Goal: Task Accomplishment & Management: Use online tool/utility

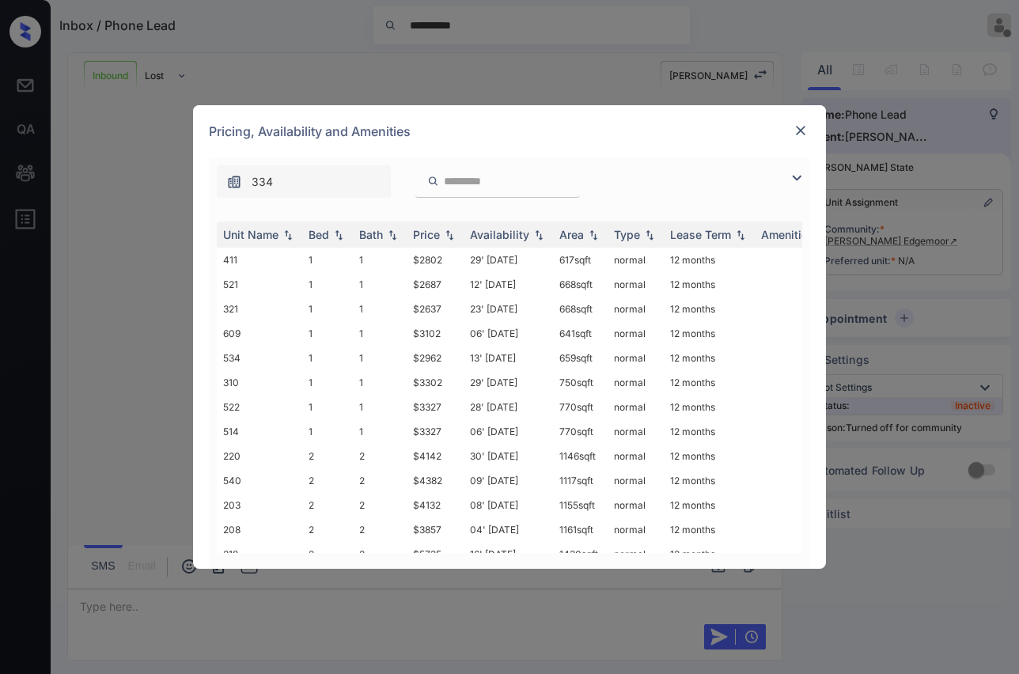
click at [797, 133] on img at bounding box center [801, 131] width 16 height 16
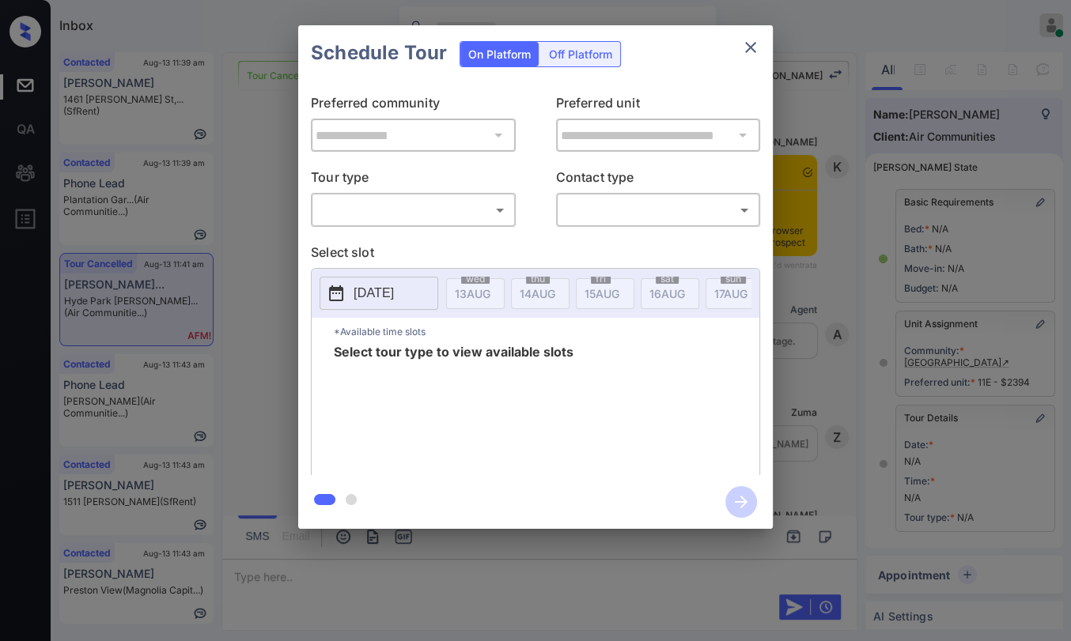
scroll to position [5705, 0]
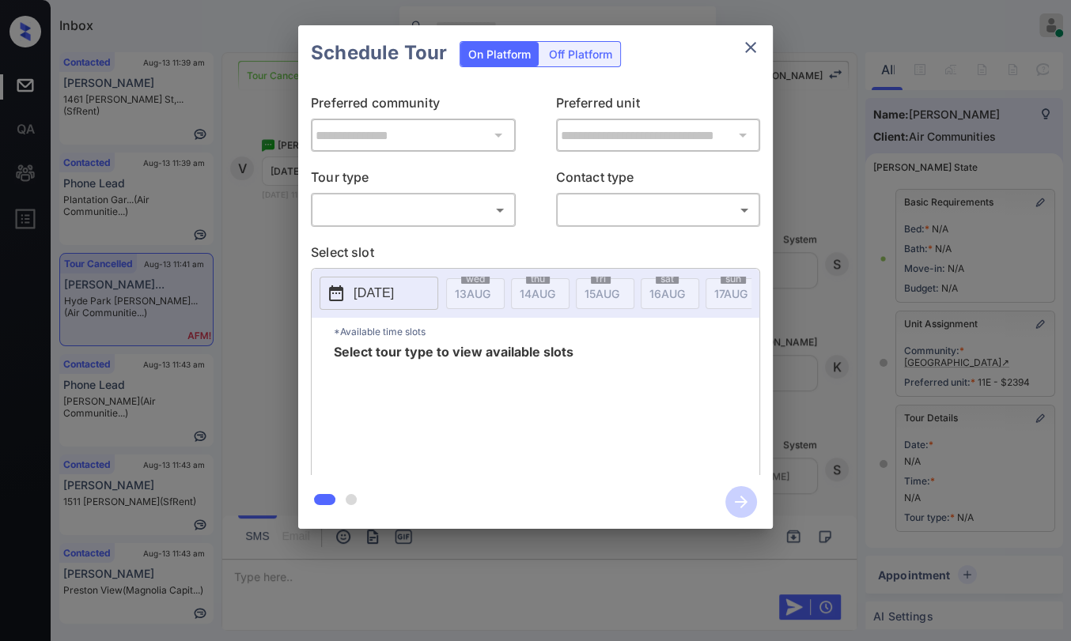
click at [419, 210] on body "Inbox Danielle Dela Cruz Online Set yourself offline Set yourself on break Prof…" at bounding box center [535, 320] width 1071 height 641
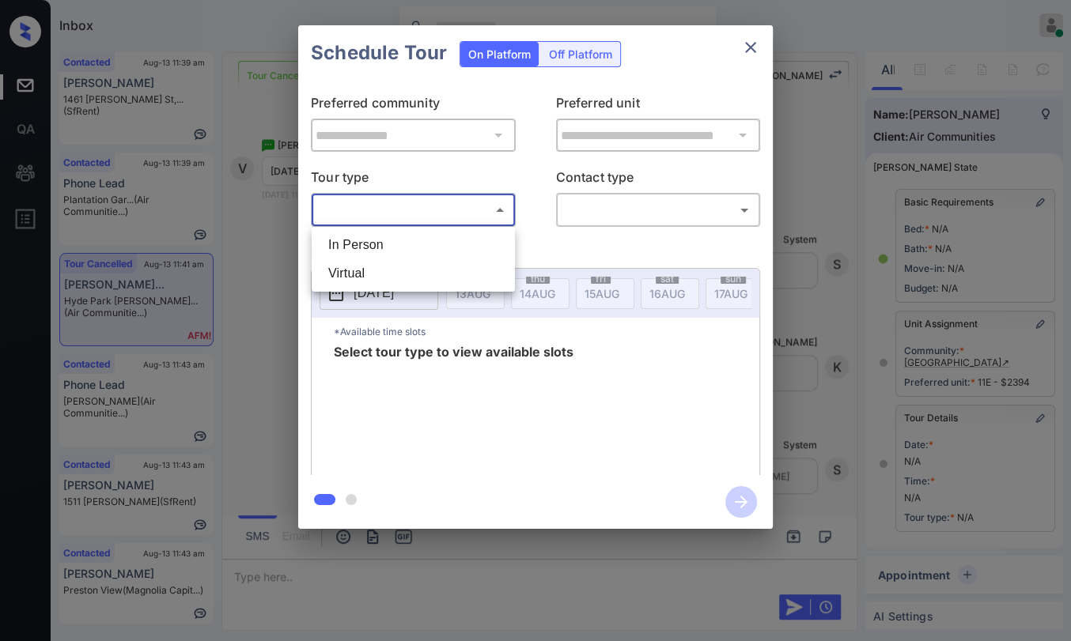
click at [365, 240] on li "In Person" at bounding box center [413, 245] width 195 height 28
type input "********"
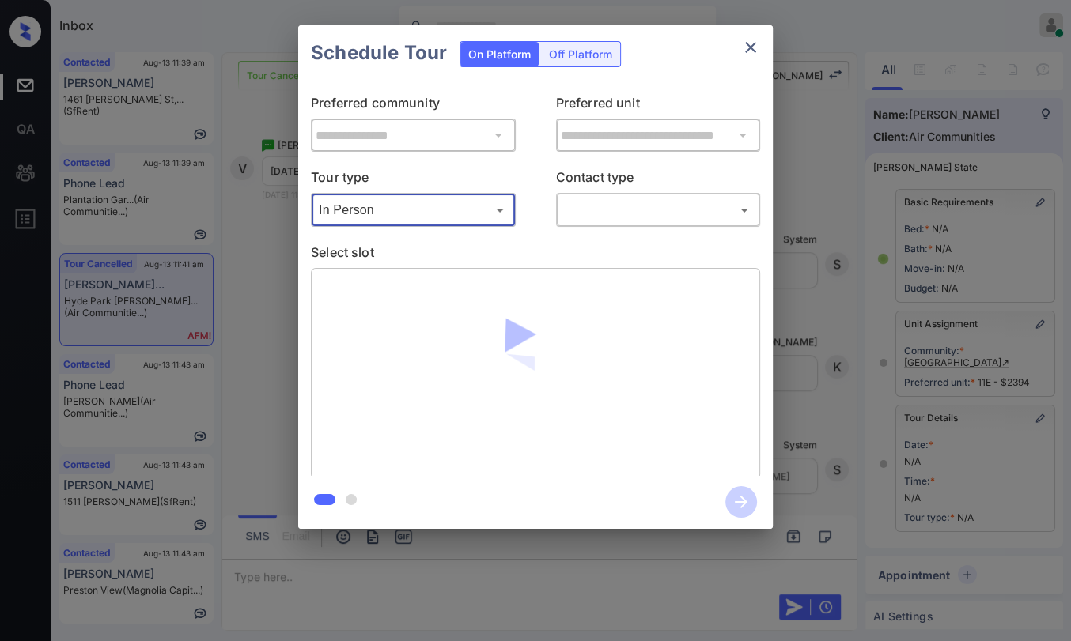
click at [649, 210] on body "Inbox Danielle Dela Cruz Online Set yourself offline Set yourself on break Prof…" at bounding box center [535, 320] width 1071 height 641
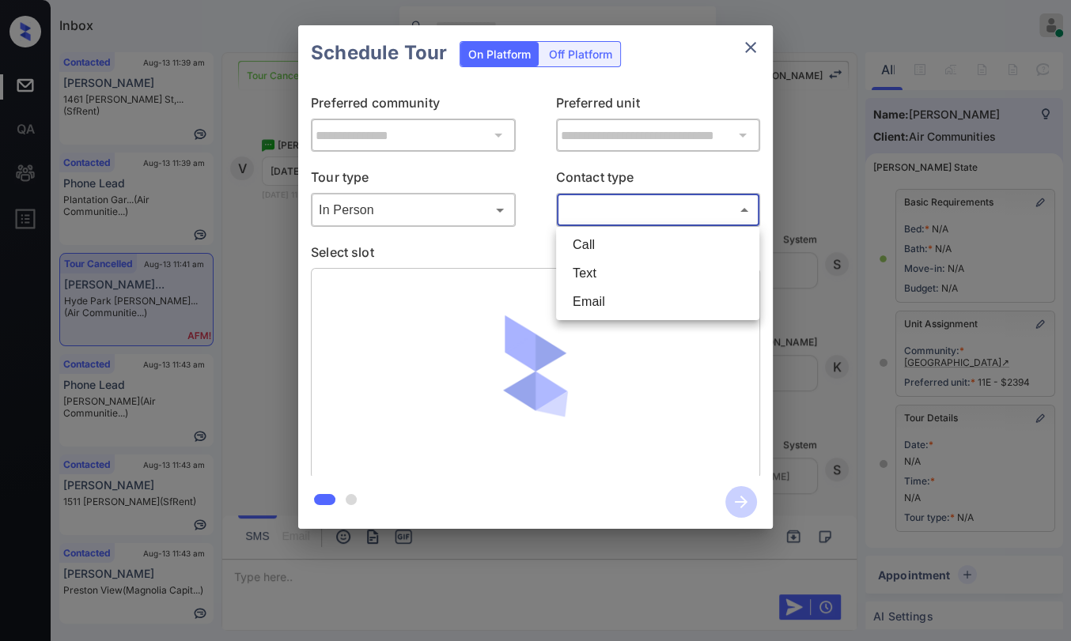
click at [606, 273] on li "Text" at bounding box center [657, 273] width 195 height 28
type input "****"
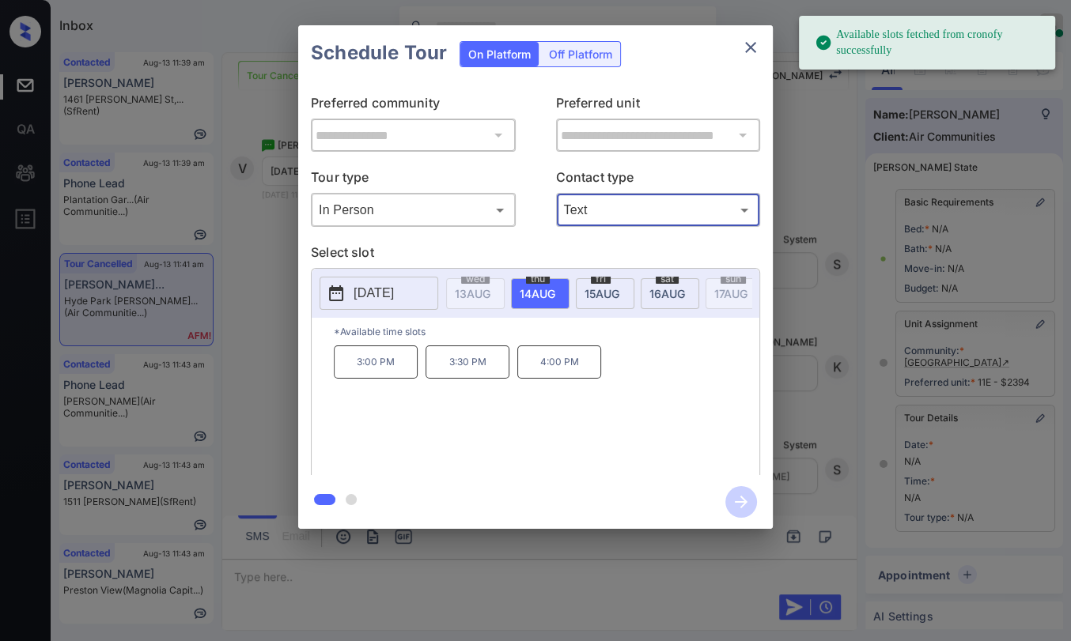
click at [490, 292] on span "15 AUG" at bounding box center [473, 293] width 36 height 13
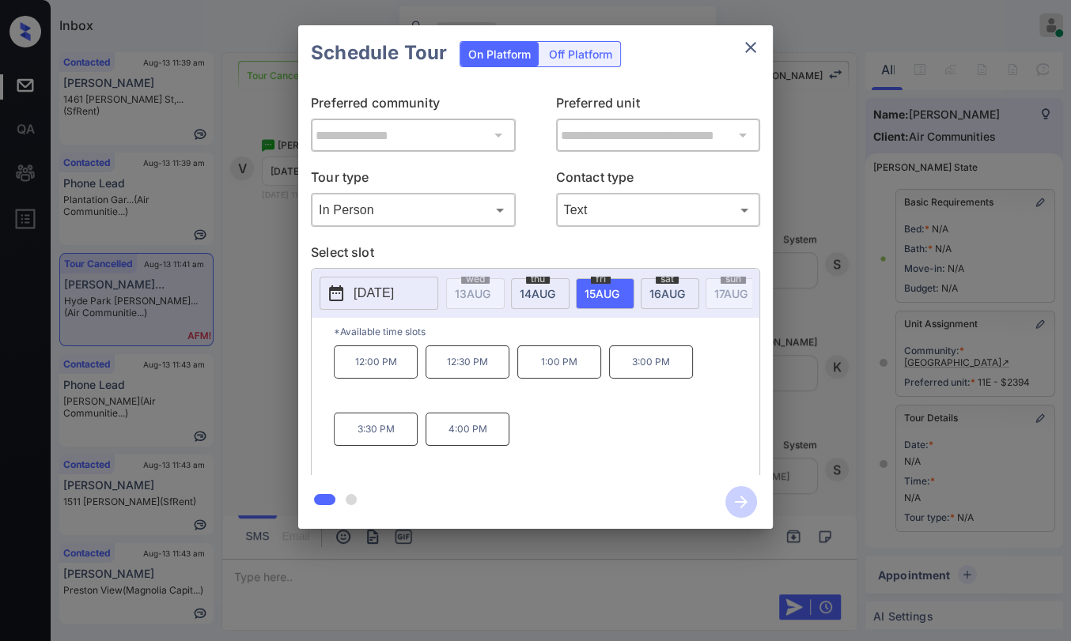
click at [490, 290] on span "14 AUG" at bounding box center [473, 293] width 36 height 13
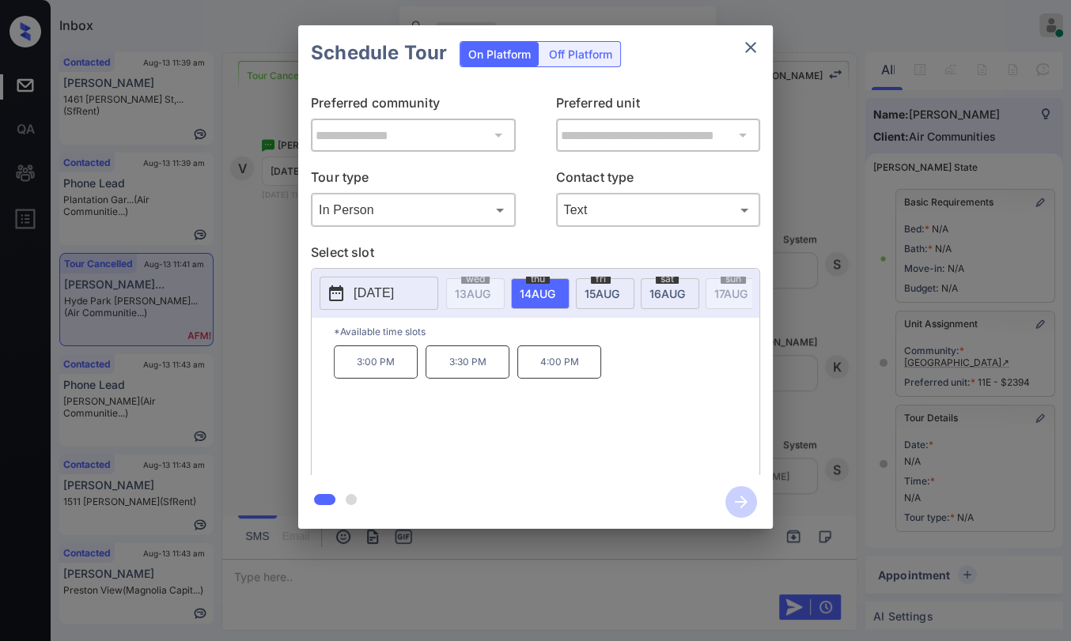
click at [394, 299] on p "2025-08-14" at bounding box center [374, 293] width 40 height 19
click at [630, 372] on div "3:00 PM 3:30 PM 4:00 PM" at bounding box center [547, 409] width 426 height 127
click at [556, 369] on p "4:00 PM" at bounding box center [559, 362] width 84 height 33
click at [741, 498] on icon "button" at bounding box center [741, 502] width 13 height 13
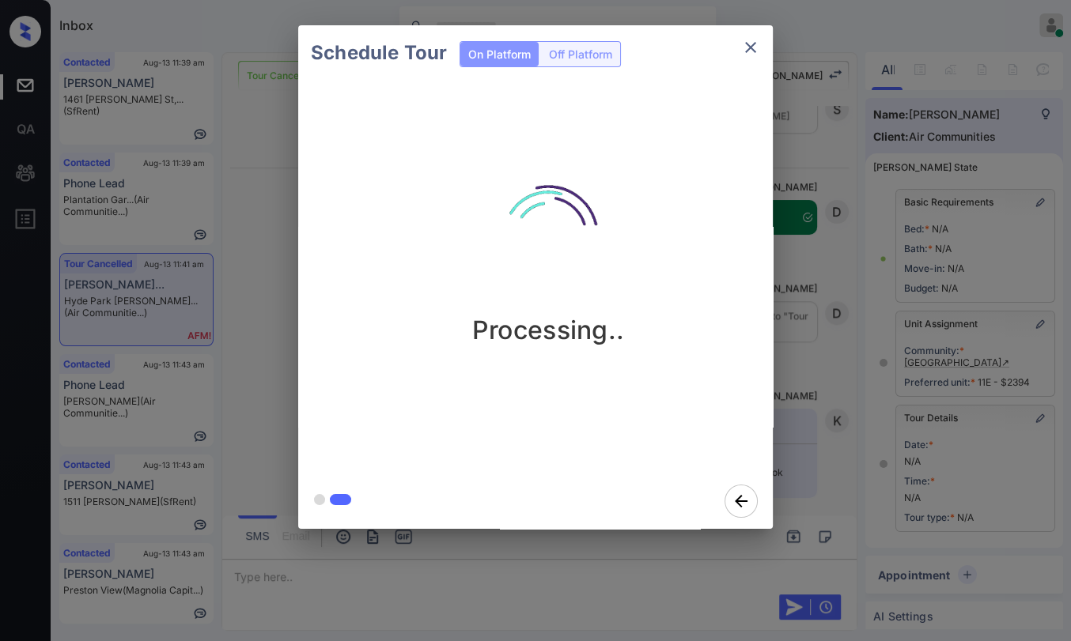
scroll to position [6068, 0]
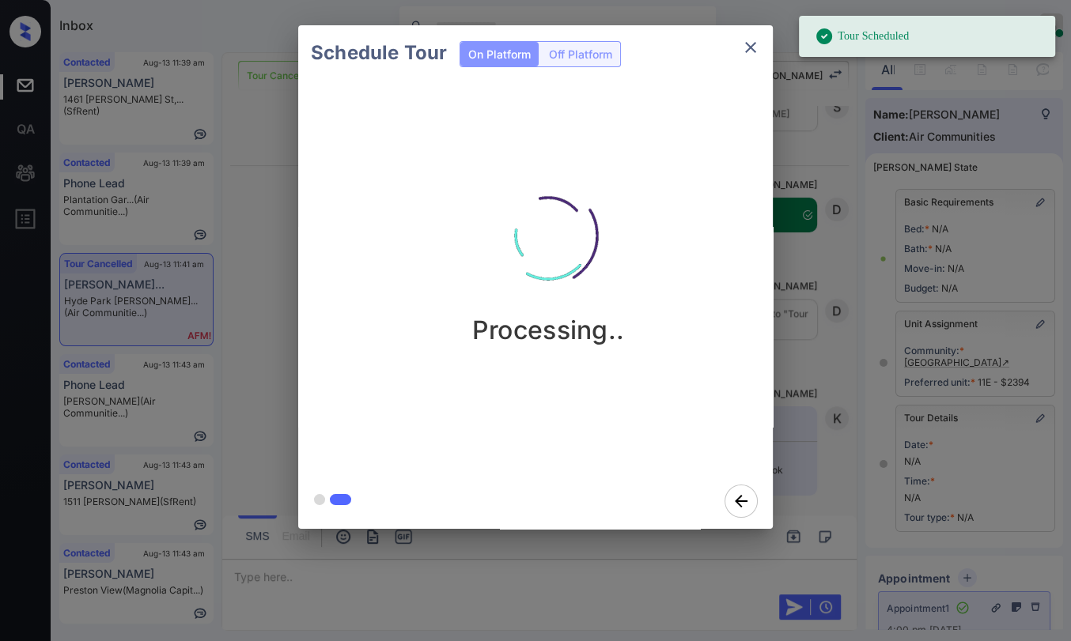
click at [751, 50] on icon "close" at bounding box center [750, 47] width 19 height 19
